Goal: Information Seeking & Learning: Learn about a topic

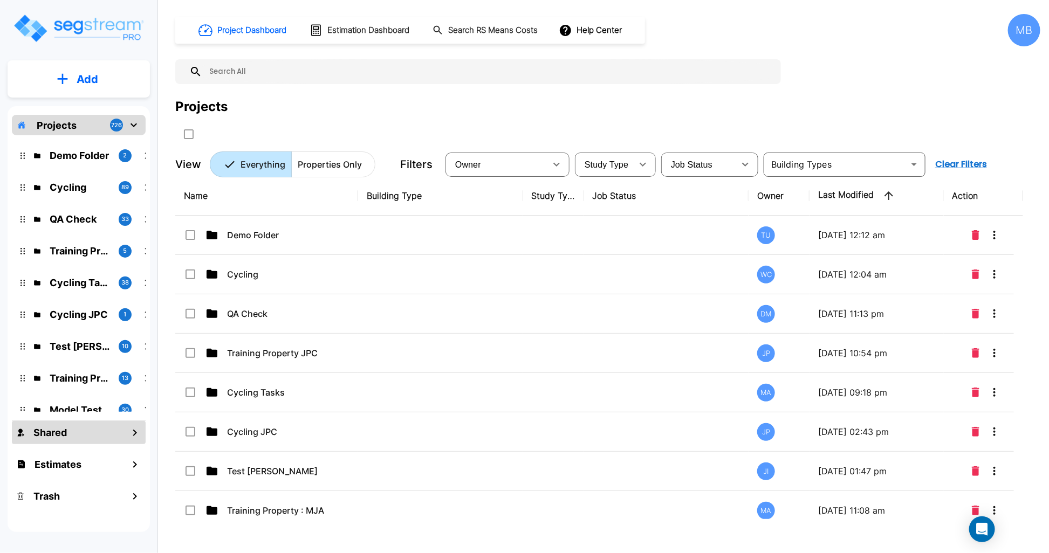
click at [86, 426] on div "Shared" at bounding box center [79, 432] width 134 height 23
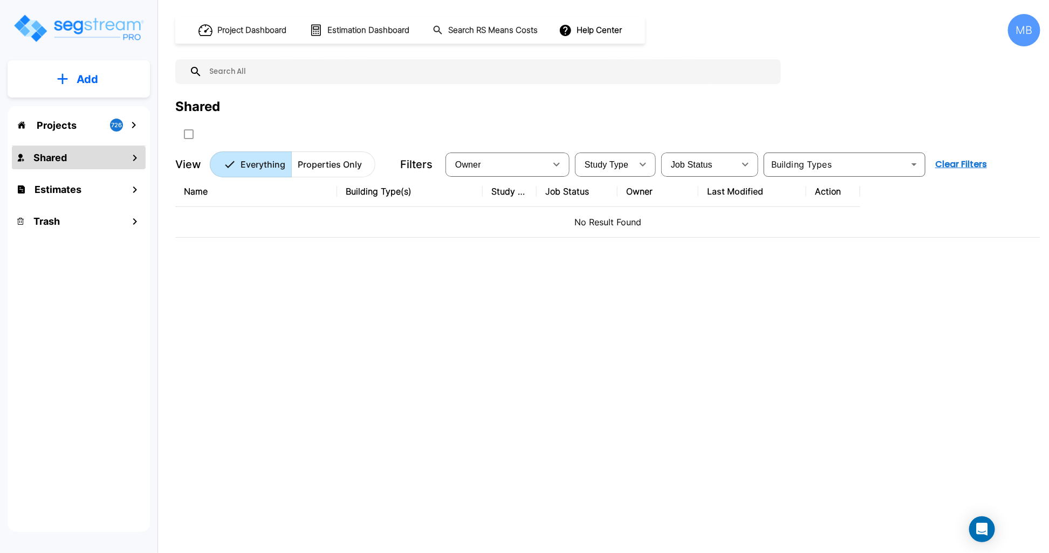
click at [138, 154] on icon "mailbox folders" at bounding box center [134, 158] width 13 height 13
click at [137, 160] on icon "mailbox folders" at bounding box center [134, 158] width 13 height 13
click at [137, 189] on icon "mailbox folders" at bounding box center [134, 189] width 13 height 13
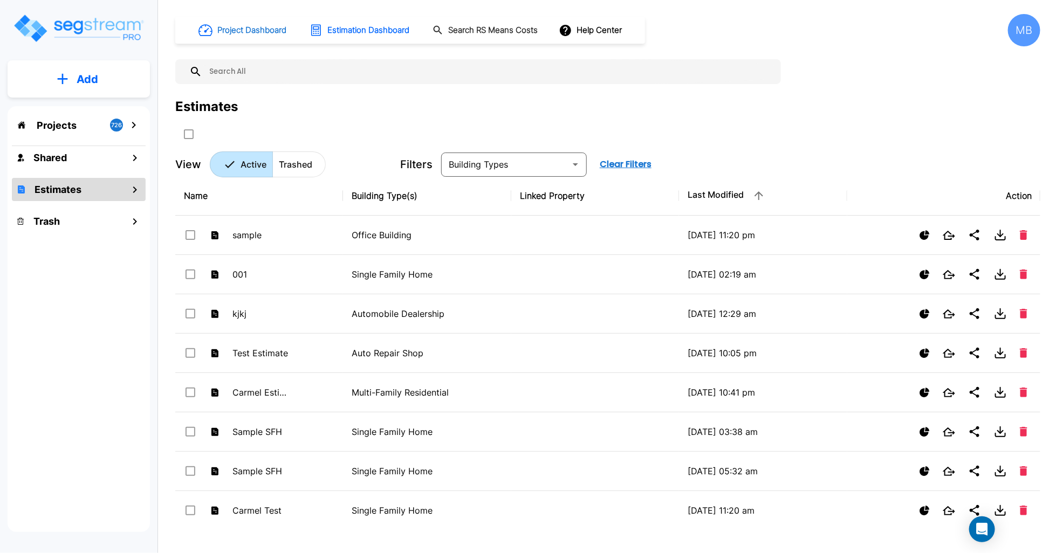
click at [264, 29] on h1 "Project Dashboard" at bounding box center [251, 30] width 69 height 12
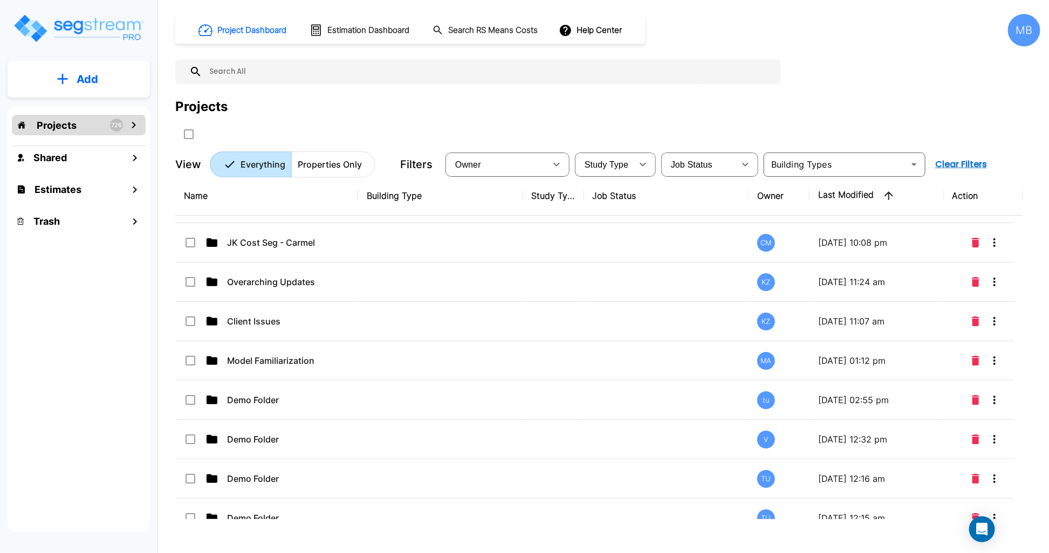
scroll to position [1887, 0]
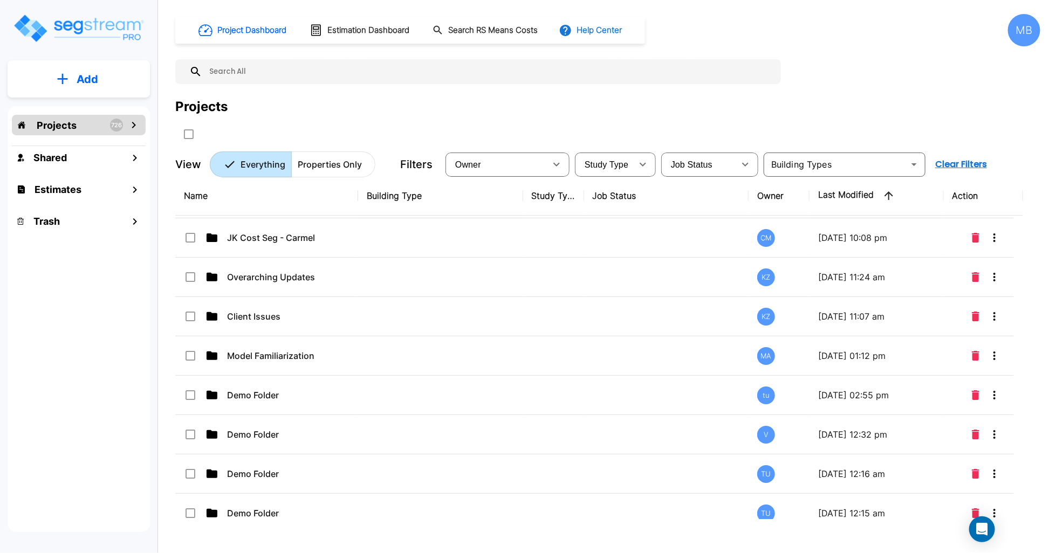
click at [600, 29] on button "Help Center" at bounding box center [591, 30] width 70 height 20
click at [601, 64] on link "Knowledge Base" at bounding box center [619, 59] width 104 height 20
